Goal: Task Accomplishment & Management: Use online tool/utility

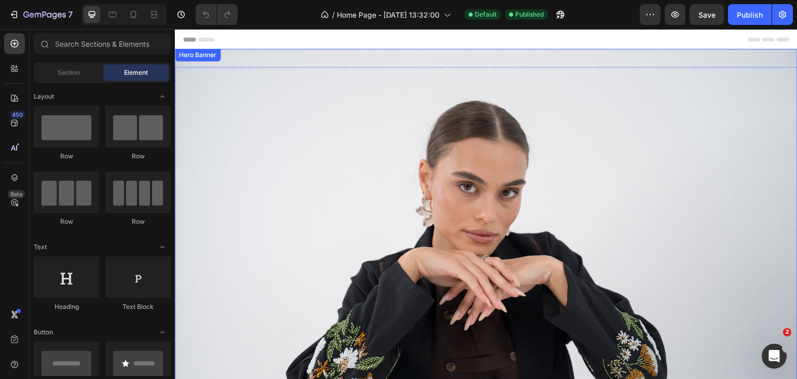
click at [454, 202] on div "Background Image" at bounding box center [486, 256] width 623 height 415
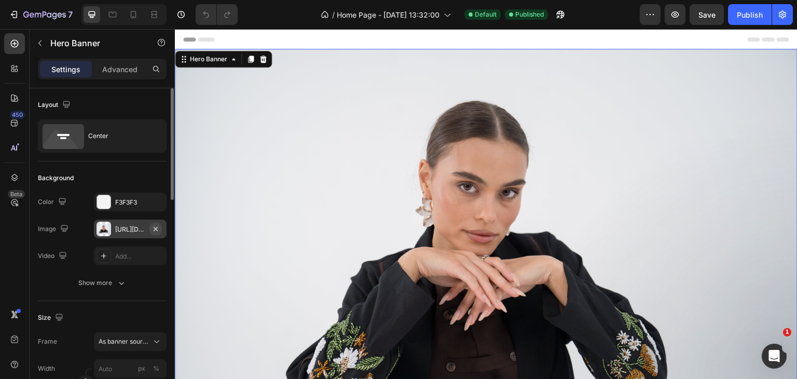
click at [155, 232] on icon "button" at bounding box center [156, 229] width 8 height 8
type input "100"
type input "Auto"
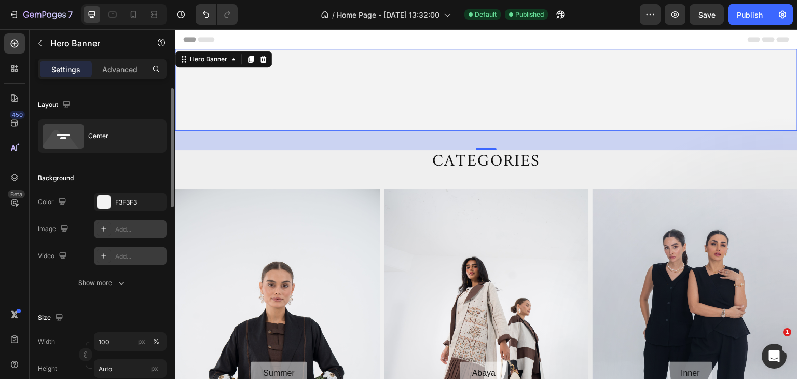
click at [113, 256] on div "Add..." at bounding box center [130, 256] width 73 height 19
click at [113, 238] on div "Add..." at bounding box center [130, 229] width 73 height 19
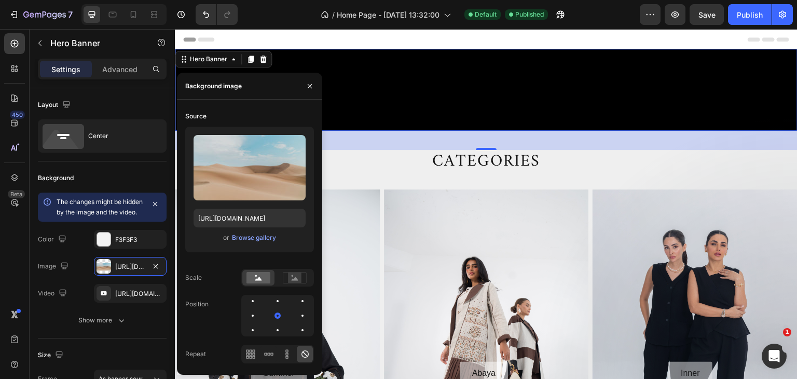
click at [155, 268] on icon "button" at bounding box center [156, 266] width 4 height 4
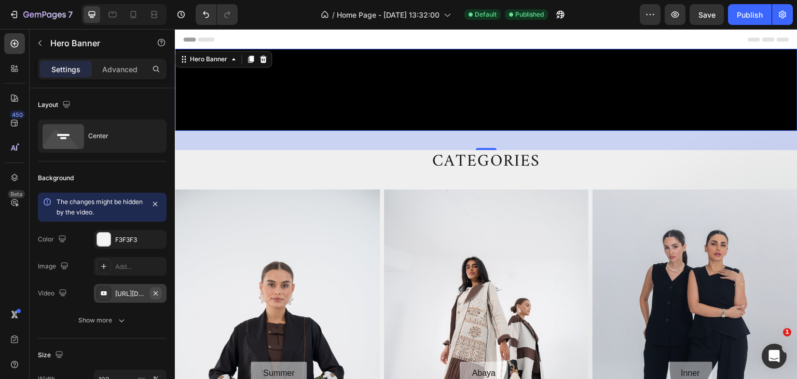
click at [151, 292] on button "button" at bounding box center [155, 293] width 12 height 12
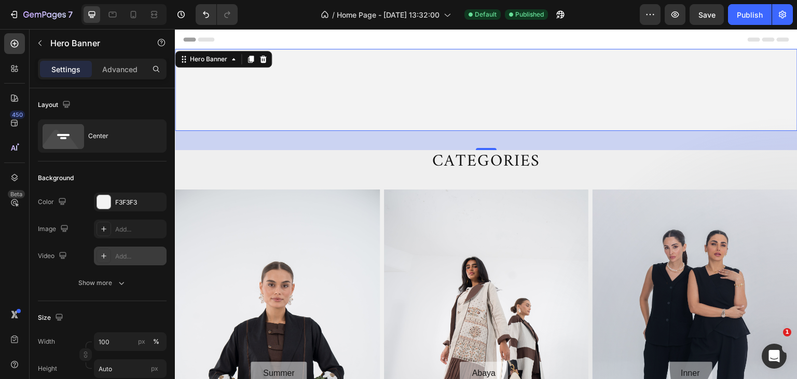
click at [127, 254] on div "Add..." at bounding box center [139, 256] width 49 height 9
type input "[URL][DOMAIN_NAME]"
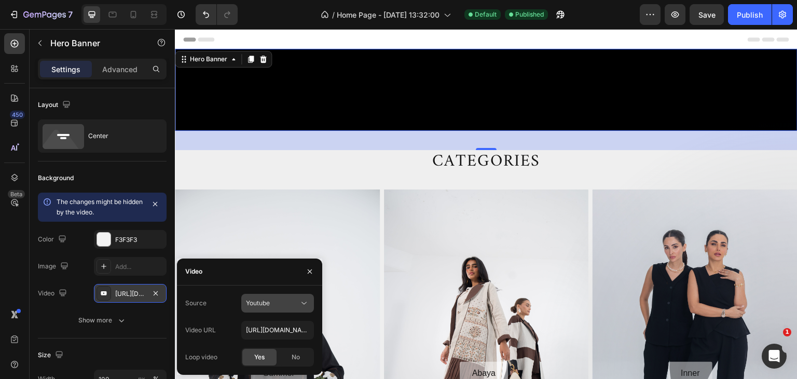
click at [264, 304] on span "Youtube" at bounding box center [258, 303] width 24 height 8
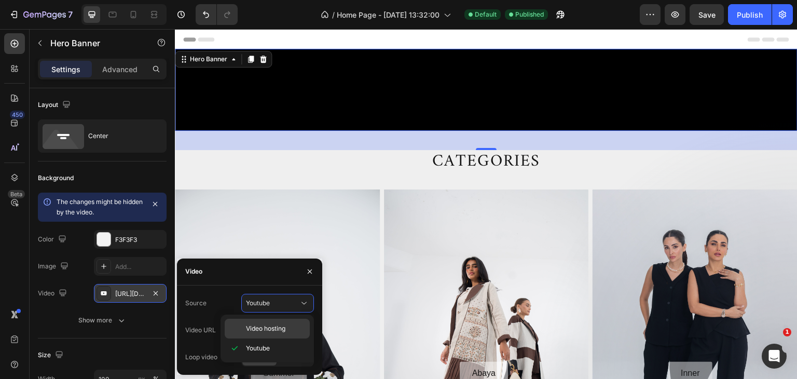
click at [269, 328] on span "Video hosting" at bounding box center [265, 328] width 39 height 9
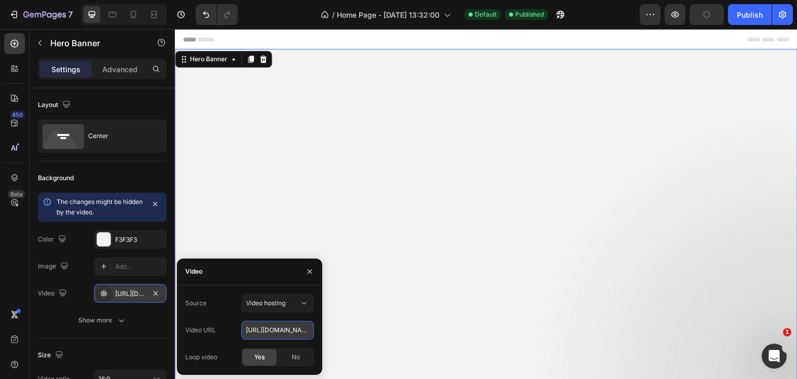
click at [267, 333] on input "[URL][DOMAIN_NAME]" at bounding box center [277, 330] width 73 height 19
paste input "805f8f91408e4c649e3df3151969d9a5"
type input "[URL][DOMAIN_NAME]"
click at [266, 330] on input "[URL][DOMAIN_NAME]" at bounding box center [277, 330] width 73 height 19
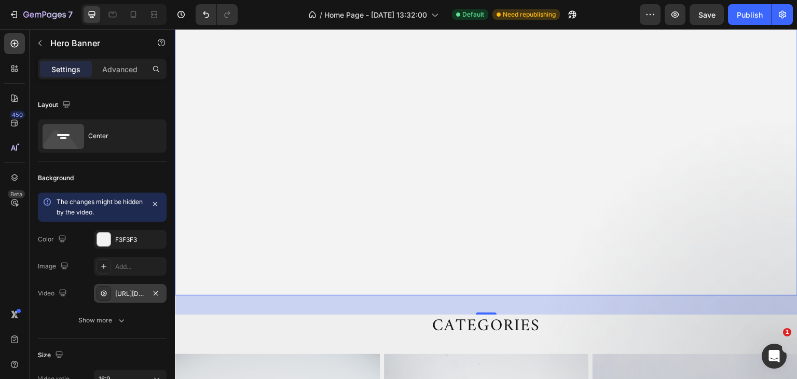
scroll to position [0, 0]
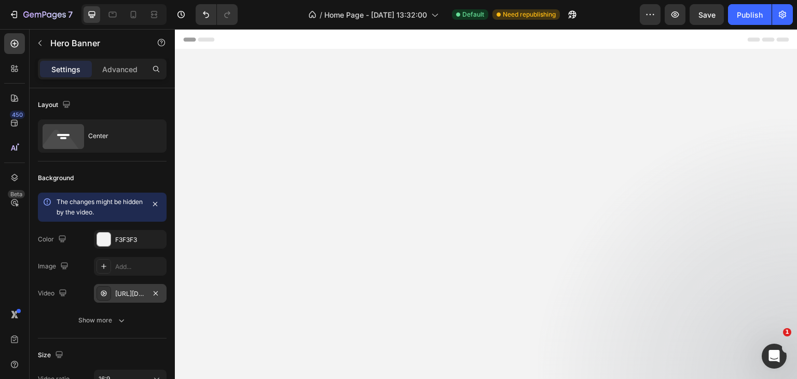
click at [333, 38] on div "Header" at bounding box center [486, 39] width 606 height 21
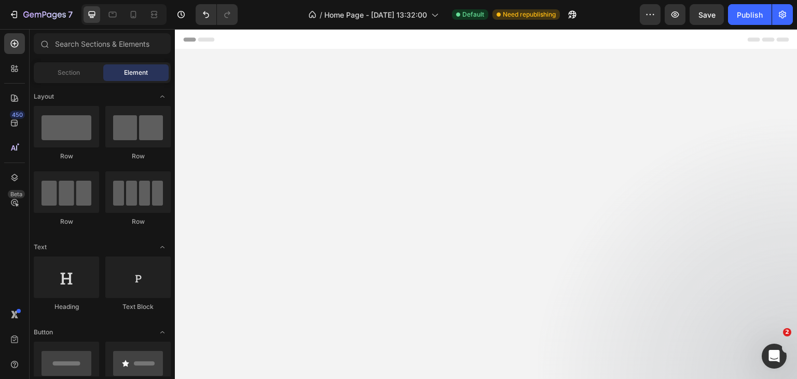
click at [332, 35] on div "Header" at bounding box center [486, 39] width 606 height 21
click at [201, 15] on icon "Undo/Redo" at bounding box center [206, 14] width 10 height 10
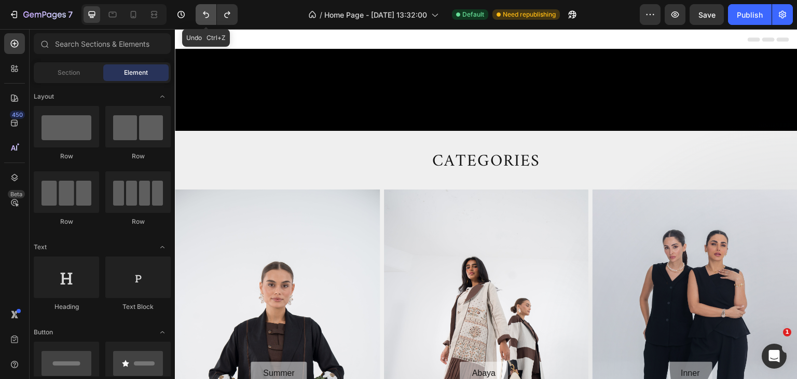
click at [201, 15] on icon "Undo/Redo" at bounding box center [206, 14] width 10 height 10
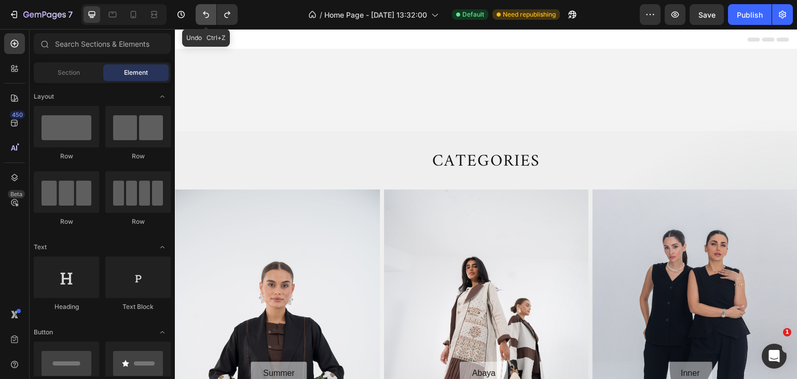
click at [202, 15] on icon "Undo/Redo" at bounding box center [206, 14] width 10 height 10
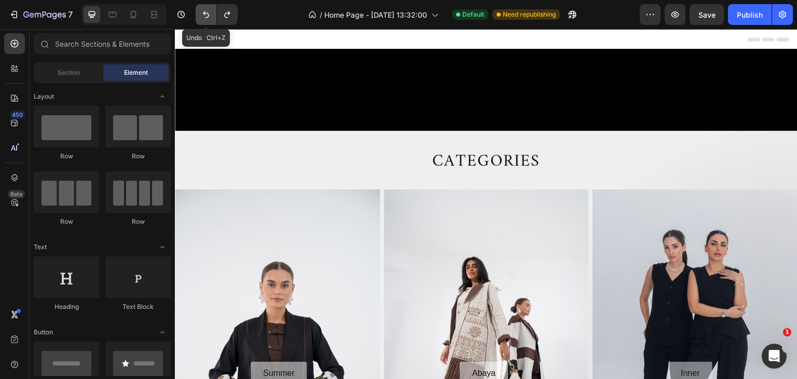
click at [202, 15] on icon "Undo/Redo" at bounding box center [206, 14] width 10 height 10
click at [206, 21] on button "Undo/Redo" at bounding box center [206, 14] width 21 height 21
click at [210, 21] on button "Undo/Redo" at bounding box center [206, 14] width 21 height 21
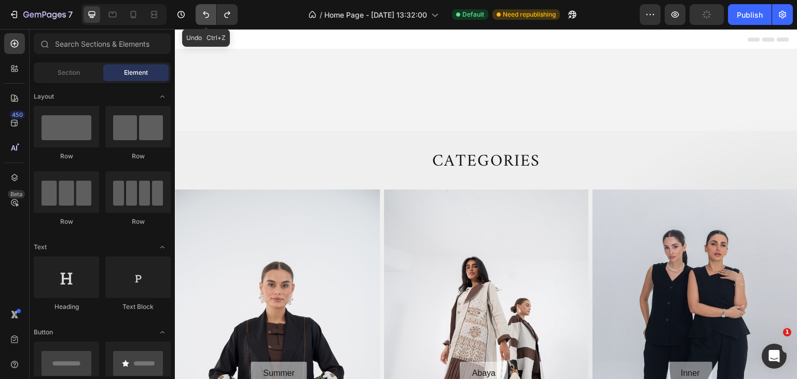
click at [210, 21] on button "Undo/Redo" at bounding box center [206, 14] width 21 height 21
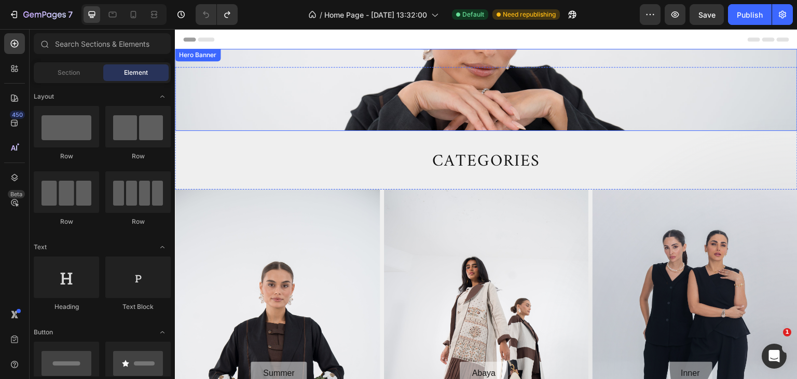
click at [316, 62] on div "AEON ABAYA Heading TIMELESS FASHION Text Block" at bounding box center [486, 90] width 623 height 82
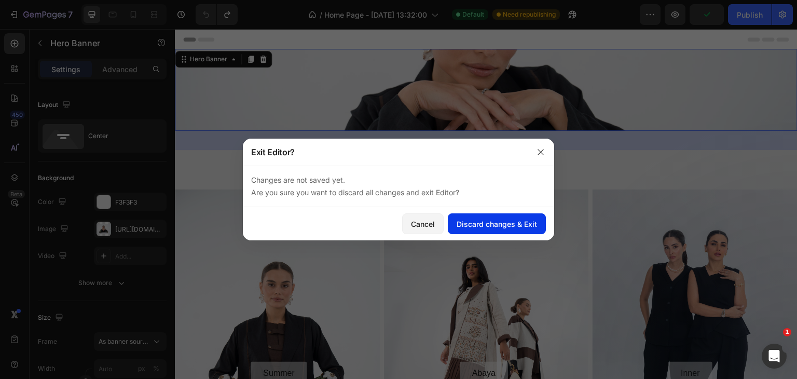
click at [492, 223] on div "Discard changes & Exit" at bounding box center [497, 224] width 80 height 11
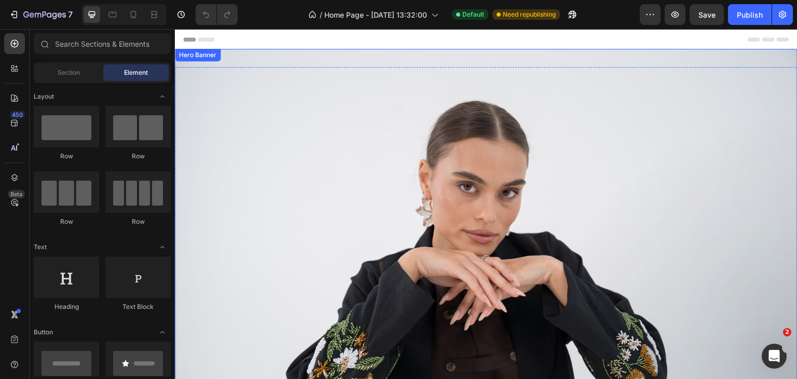
click at [219, 132] on div "Background Image" at bounding box center [486, 256] width 623 height 415
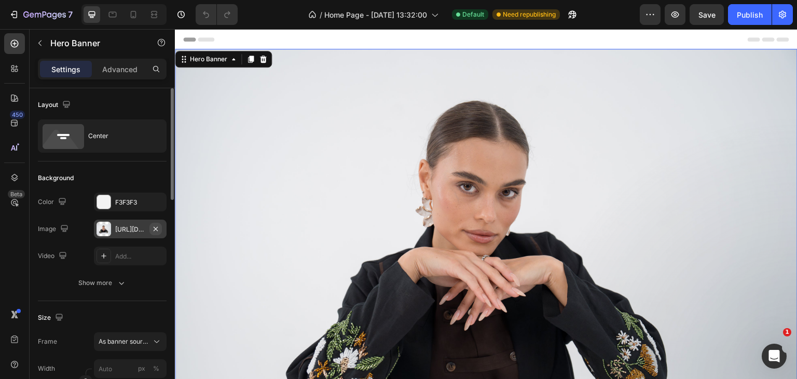
click at [157, 230] on icon "button" at bounding box center [156, 229] width 8 height 8
type input "100"
type input "Auto"
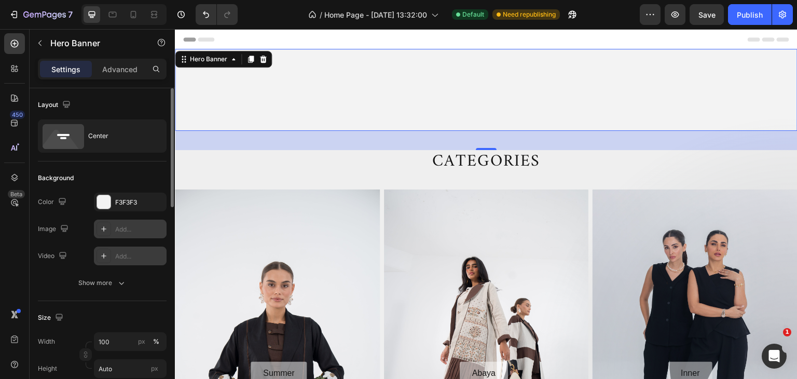
click at [101, 253] on icon at bounding box center [104, 256] width 8 height 8
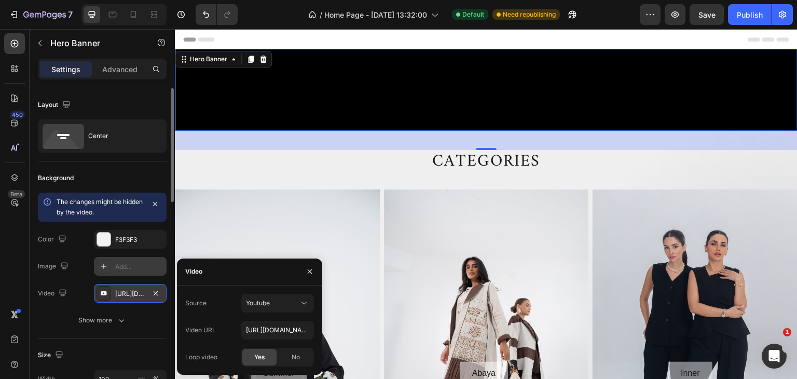
click at [289, 312] on div "Source Youtube Video URL https://youtu.be/KOxfzBp72uk Loop video Yes No" at bounding box center [249, 330] width 129 height 73
click at [289, 307] on div "Youtube" at bounding box center [272, 302] width 53 height 9
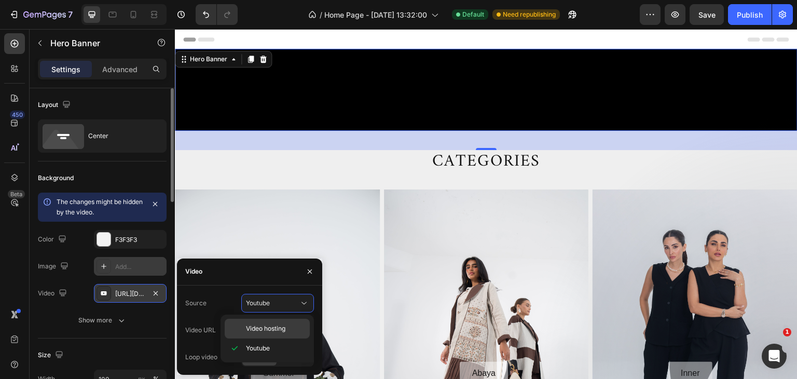
click at [278, 329] on span "Video hosting" at bounding box center [265, 328] width 39 height 9
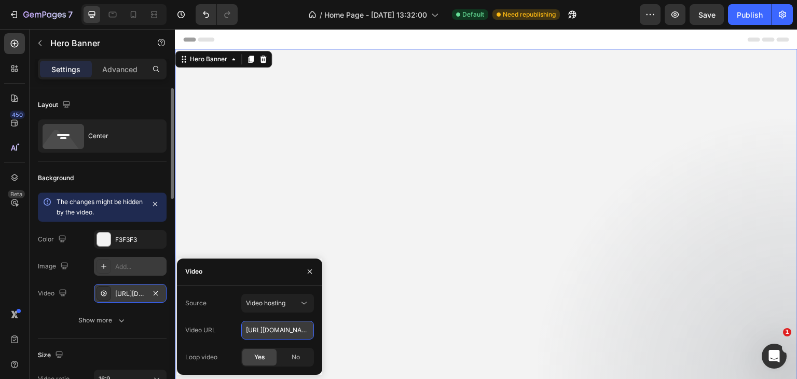
click at [285, 332] on input "[URL][DOMAIN_NAME]" at bounding box center [277, 330] width 73 height 19
paste input "805f8f91408e4c649e3df3151969d9a5"
type input "[URL][DOMAIN_NAME]"
click at [131, 333] on div "Background The changes might be hidden by the video. Color F3F3F3 Image Add... …" at bounding box center [102, 249] width 129 height 177
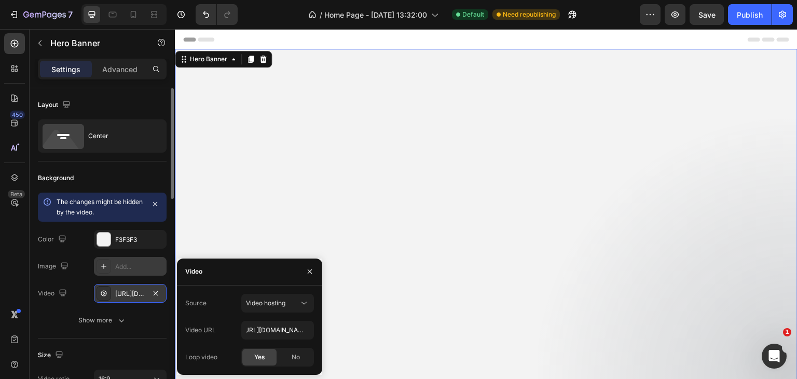
scroll to position [0, 0]
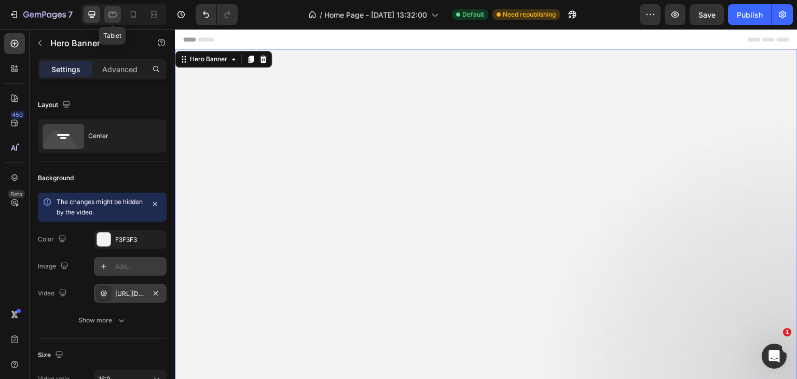
click at [112, 14] on icon at bounding box center [112, 14] width 10 height 10
type input "100%"
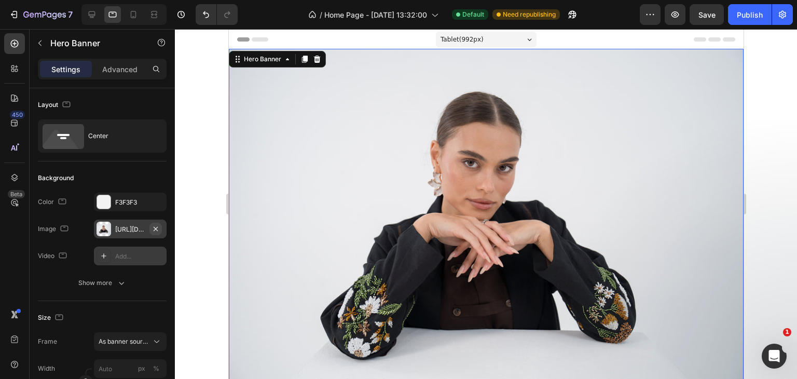
click at [153, 230] on icon "button" at bounding box center [156, 229] width 8 height 8
type input "100"
type input "Auto"
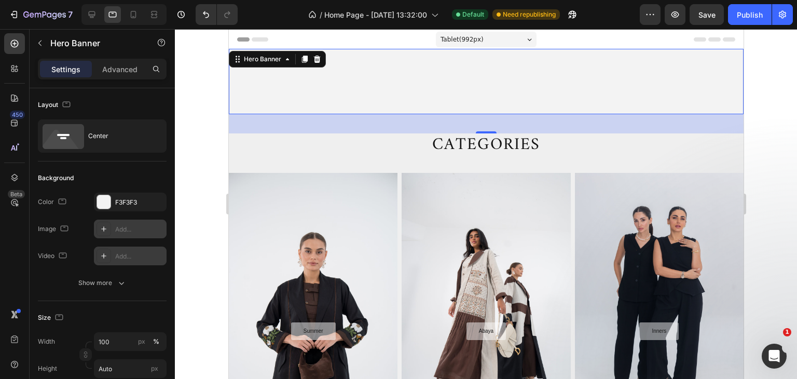
click at [125, 260] on div "Add..." at bounding box center [139, 256] width 49 height 9
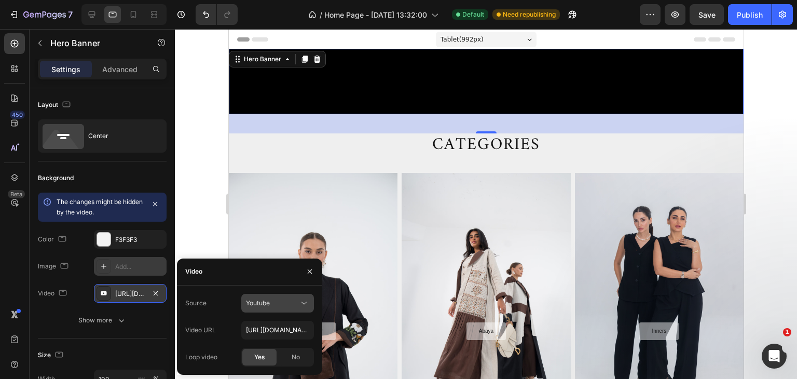
click at [292, 310] on button "Youtube" at bounding box center [277, 303] width 73 height 19
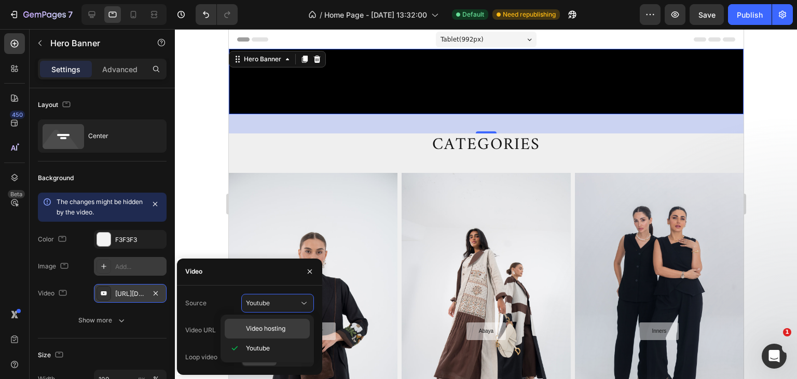
click at [280, 333] on div "Video hosting" at bounding box center [267, 329] width 85 height 20
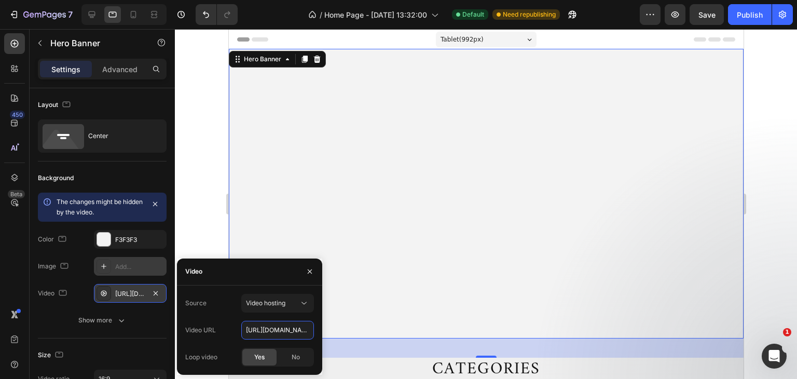
click at [280, 333] on input "[URL][DOMAIN_NAME]" at bounding box center [277, 330] width 73 height 19
paste input "805f8f91408e4c649e3df3151969d9a5"
type input "[URL][DOMAIN_NAME]"
click at [149, 336] on div "Background The changes might be hidden by the video. Color F3F3F3 Image Add... …" at bounding box center [102, 249] width 129 height 177
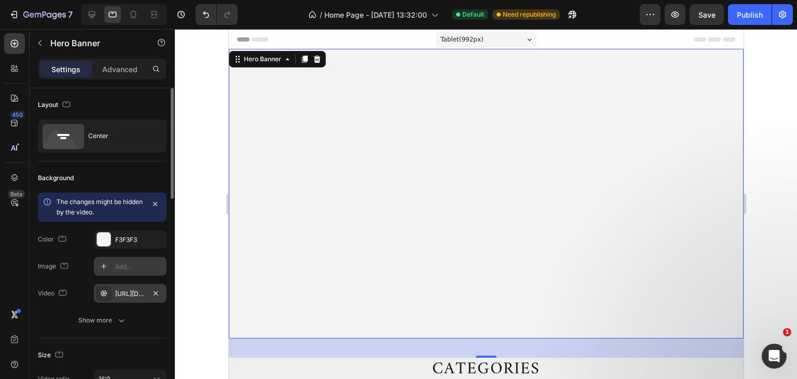
scroll to position [0, 0]
click at [754, 16] on div "Publish" at bounding box center [750, 14] width 26 height 11
click at [131, 21] on div at bounding box center [133, 14] width 17 height 17
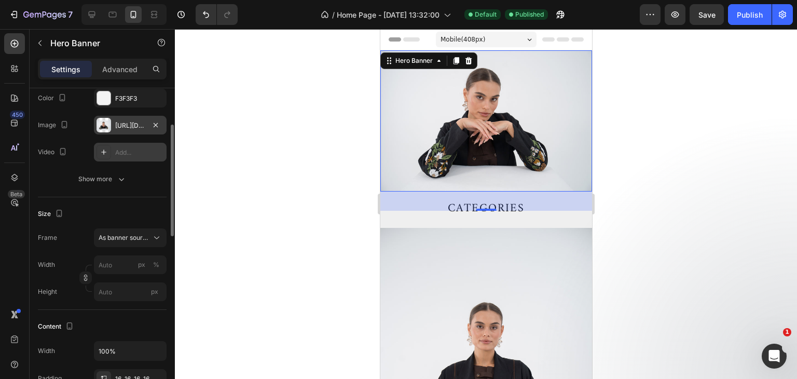
scroll to position [52, 0]
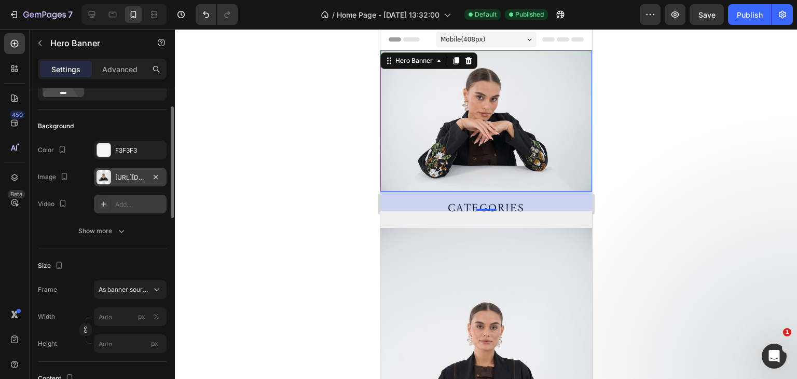
click at [110, 206] on div at bounding box center [104, 204] width 15 height 15
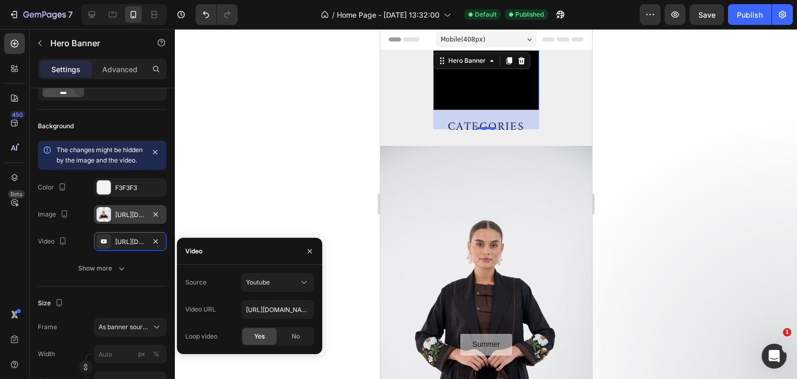
click at [143, 224] on div "[URL][DOMAIN_NAME]" at bounding box center [130, 214] width 73 height 19
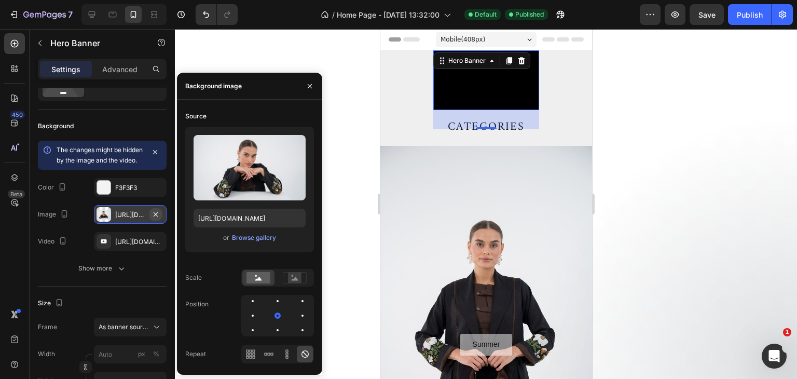
click at [153, 219] on icon "button" at bounding box center [156, 214] width 8 height 8
type input "100"
type input "Auto"
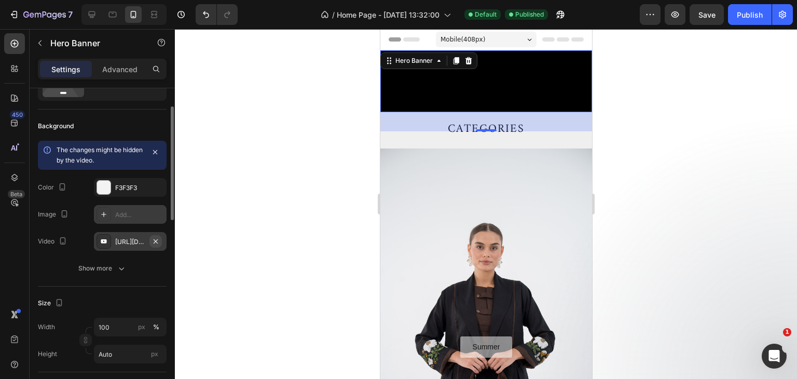
click at [155, 241] on icon "button" at bounding box center [156, 241] width 8 height 8
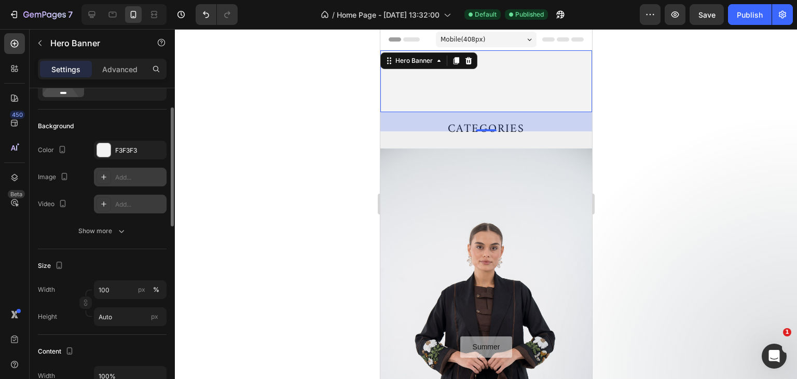
click at [104, 208] on div at bounding box center [104, 204] width 15 height 15
type input "[URL][DOMAIN_NAME]"
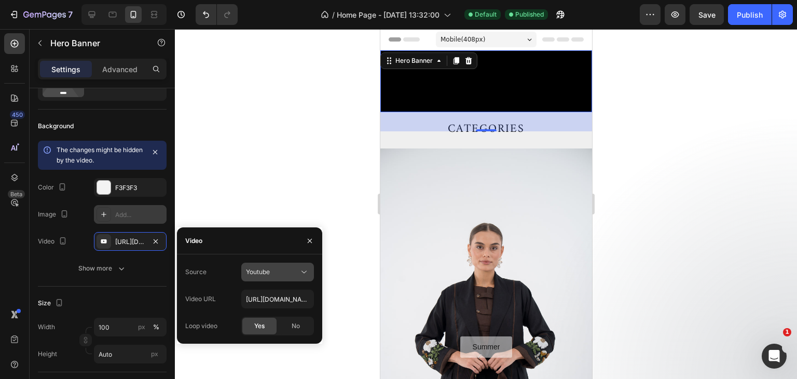
click at [270, 275] on div "Youtube" at bounding box center [272, 271] width 53 height 9
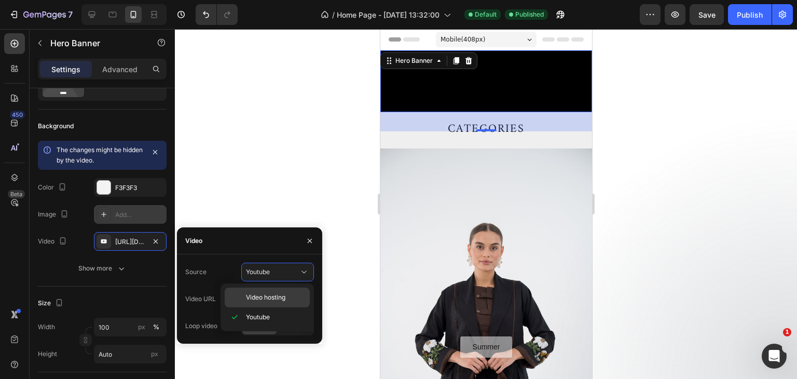
click at [263, 295] on span "Video hosting" at bounding box center [265, 297] width 39 height 9
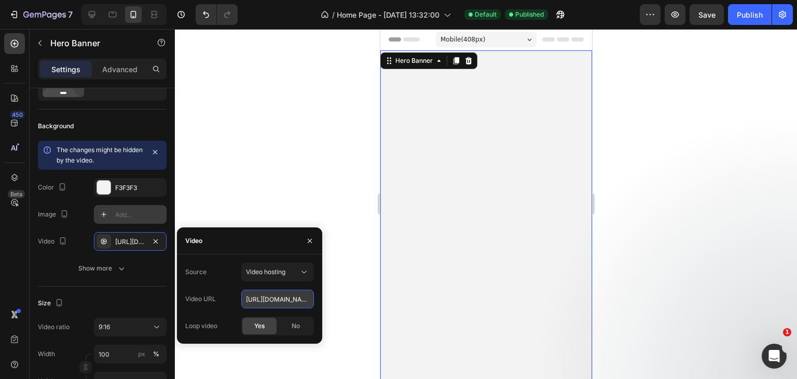
click at [290, 297] on input "[URL][DOMAIN_NAME]" at bounding box center [277, 299] width 73 height 19
paste input "c5a7fce234fa427a8d27e2e61fdf8d51"
type input "https://cdn.shopify.com/videos/c/o/v/c5a7fce234fa427a8d27e2e61fdf8d51.mp4"
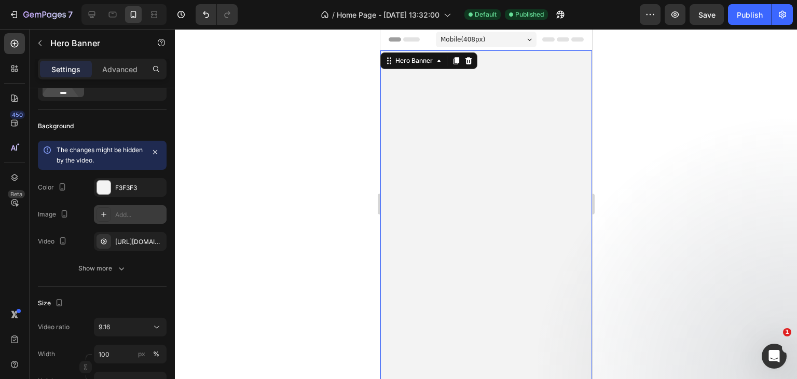
scroll to position [0, 0]
click at [278, 195] on div at bounding box center [486, 204] width 622 height 350
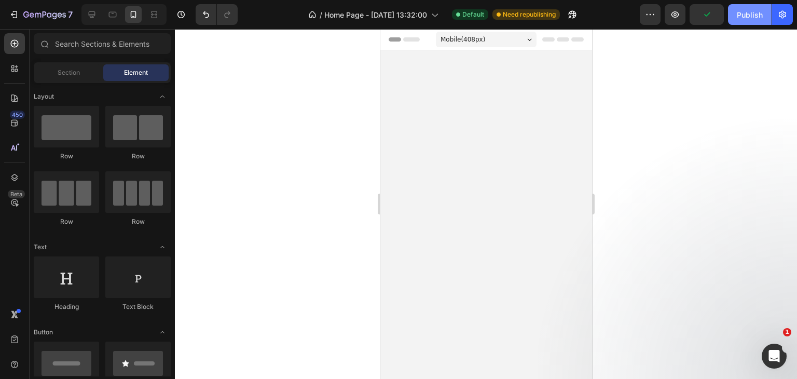
click at [750, 10] on div "Publish" at bounding box center [750, 14] width 26 height 11
click at [739, 19] on div "Publish" at bounding box center [750, 14] width 26 height 11
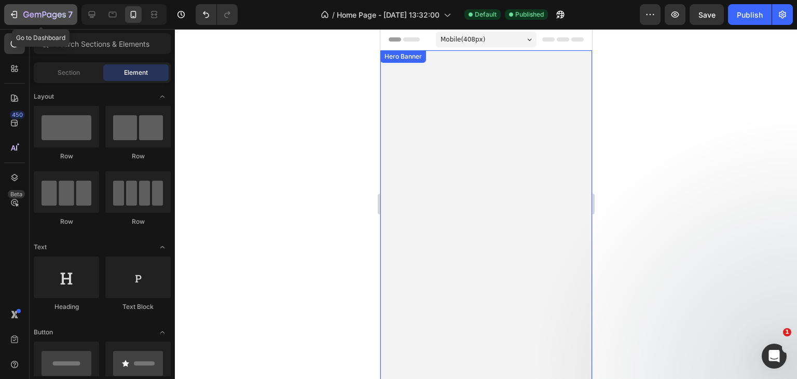
click at [42, 16] on icon "button" at bounding box center [44, 15] width 43 height 9
